Goal: Navigation & Orientation: Go to known website

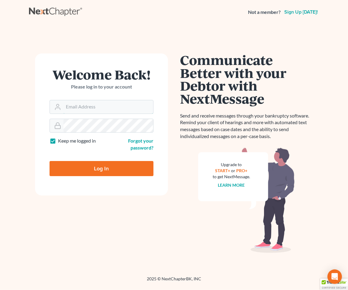
type input "[EMAIL_ADDRESS][DOMAIN_NAME]"
click at [108, 166] on input "Log In" at bounding box center [101, 168] width 104 height 15
type input "Thinking..."
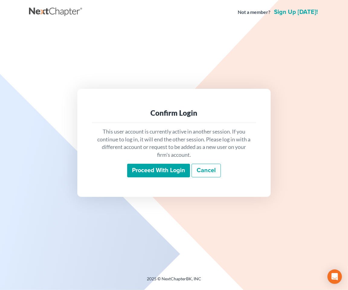
click at [156, 172] on input "Proceed with login" at bounding box center [158, 171] width 63 height 14
